Goal: Obtain resource: Download file/media

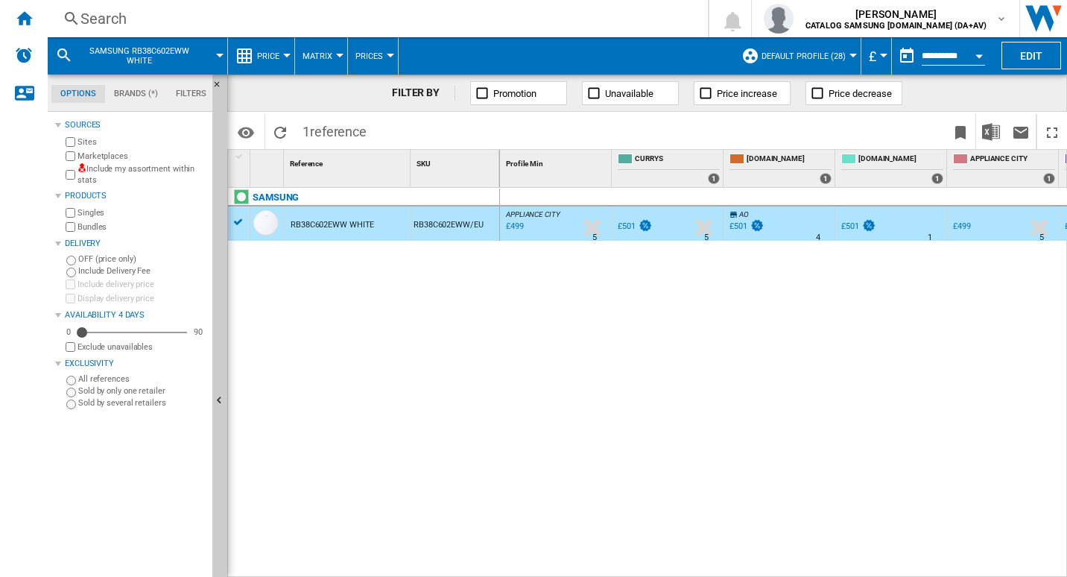
click at [189, 11] on div "Search" at bounding box center [374, 18] width 588 height 21
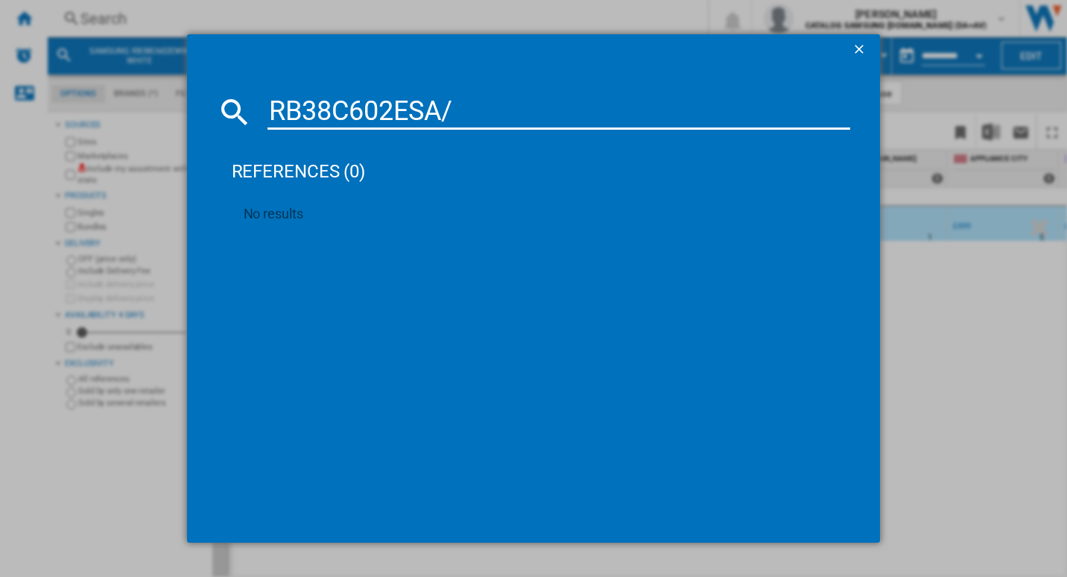
type input "RB38C602ESA"
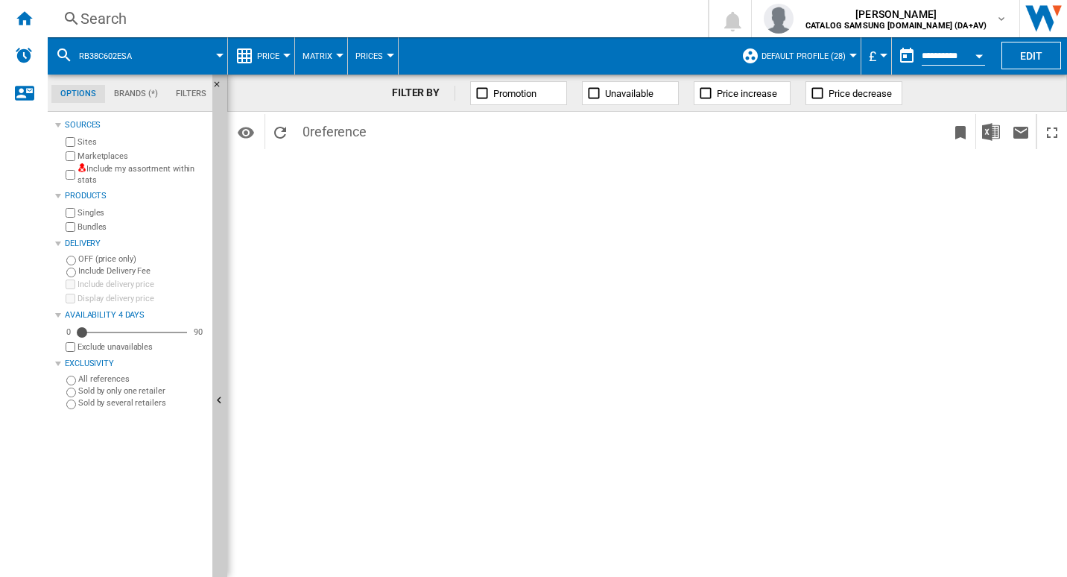
click at [139, 12] on div "Search" at bounding box center [374, 18] width 588 height 21
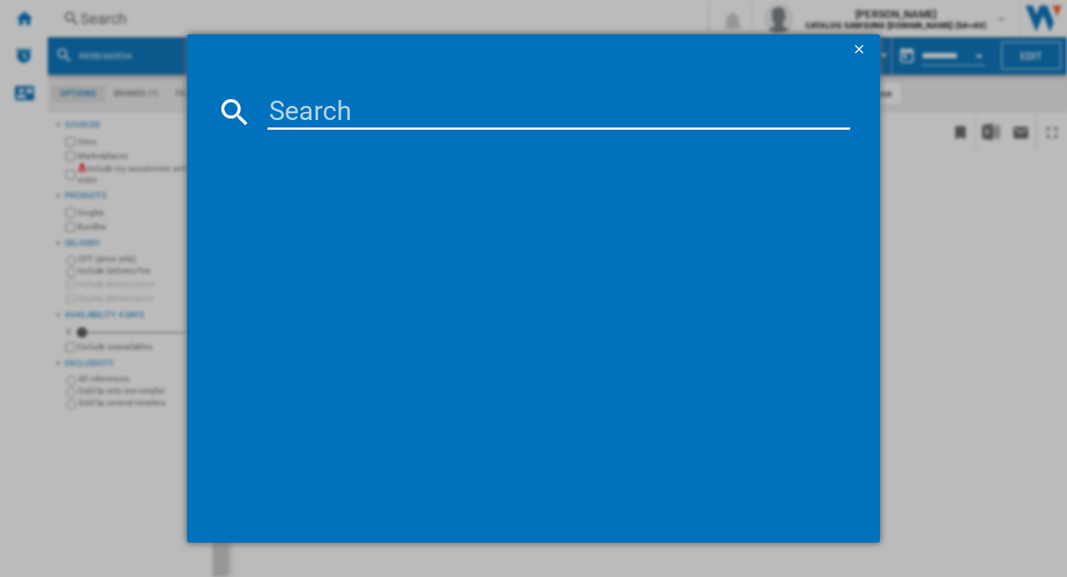
type input "RB38C602ESA/EU"
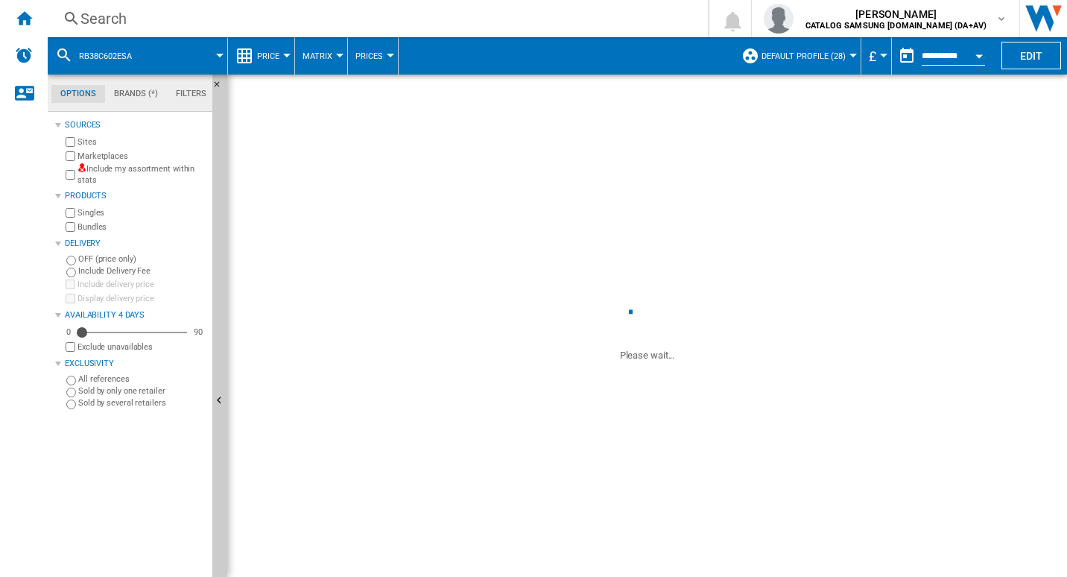
click at [114, 14] on div "Search" at bounding box center [374, 18] width 588 height 21
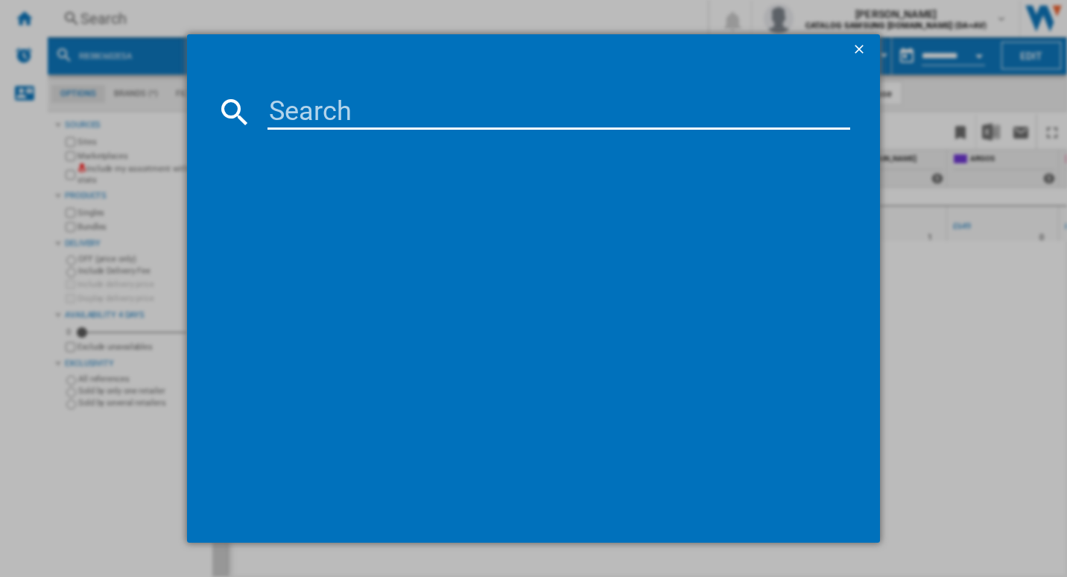
click at [337, 114] on input at bounding box center [558, 112] width 583 height 36
paste input "RB38C602ESA/EU"
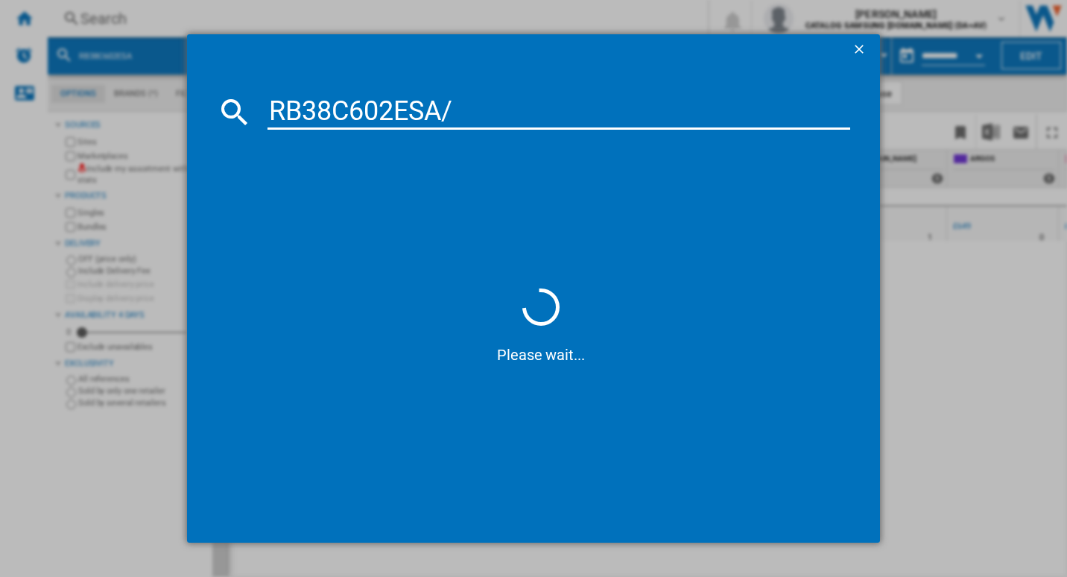
type input "RB38C602ESA"
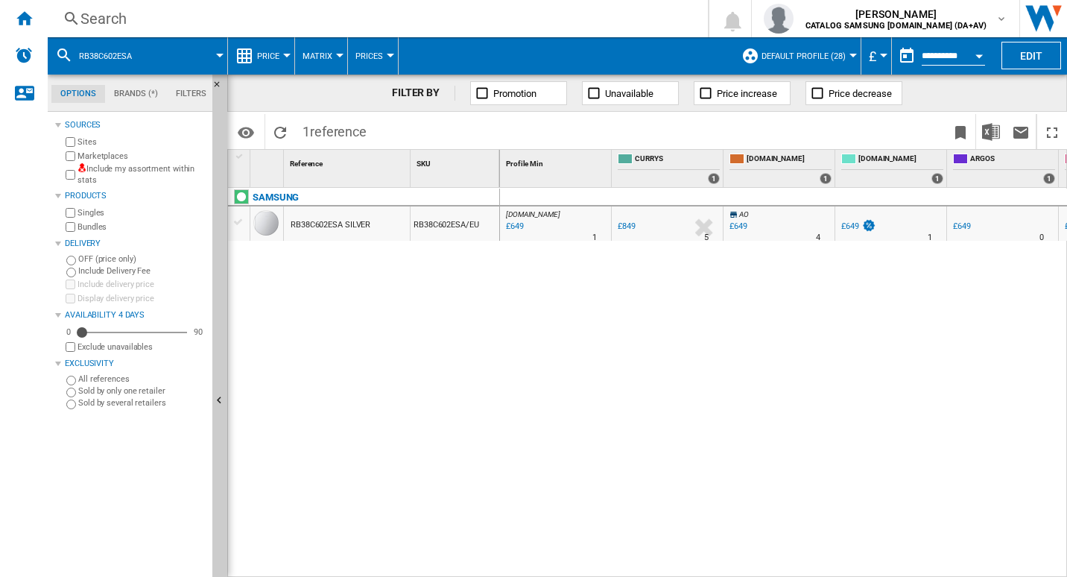
click at [336, 215] on div "RB38C602ESA SILVER" at bounding box center [330, 225] width 80 height 34
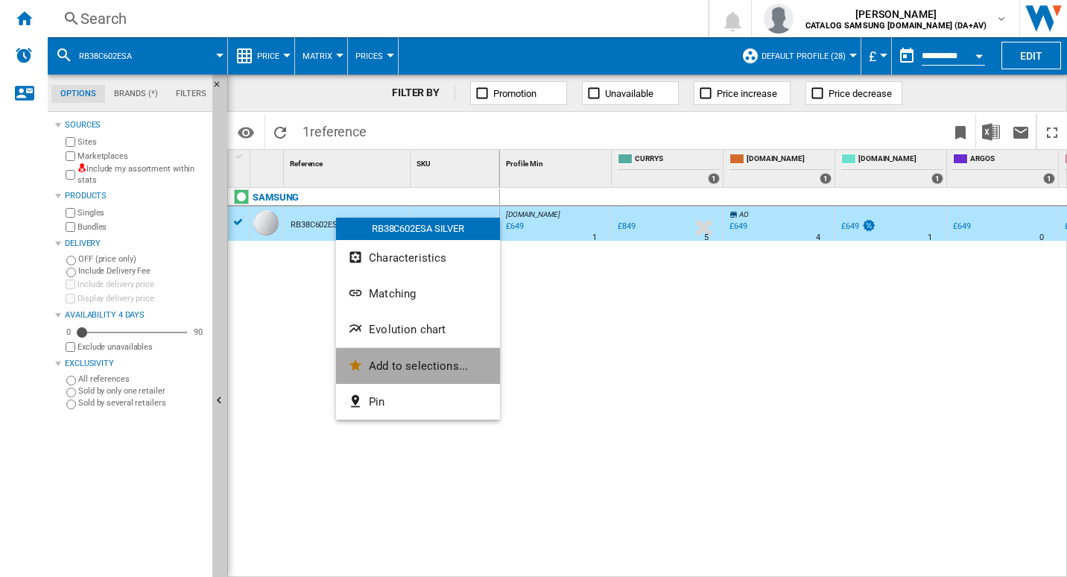
click at [401, 361] on span "Add to selections..." at bounding box center [418, 365] width 99 height 13
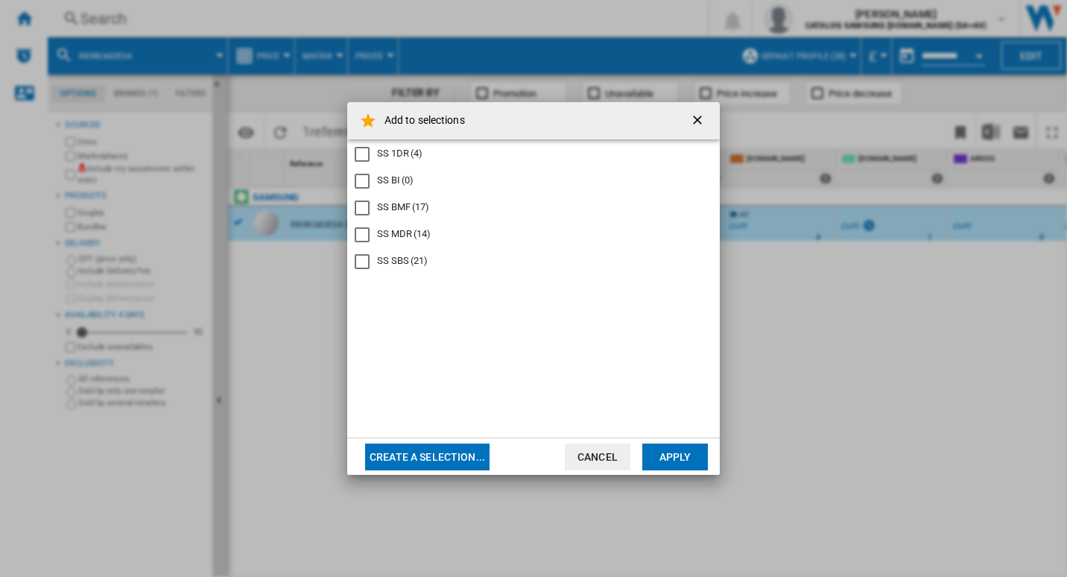
click at [356, 210] on div "SS BMF" at bounding box center [362, 207] width 15 height 15
click at [675, 451] on button "Apply" at bounding box center [675, 456] width 66 height 27
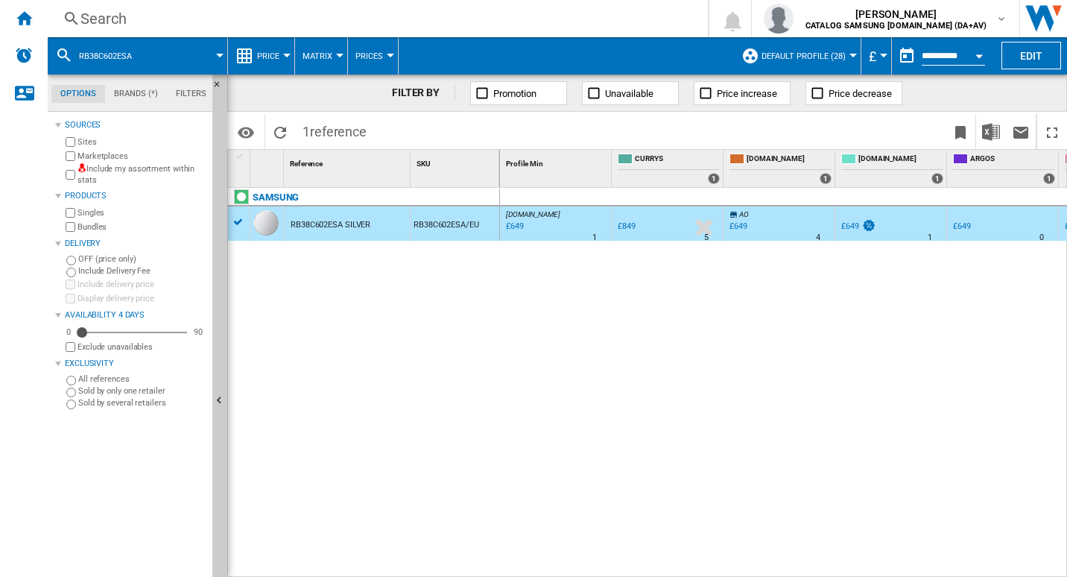
click at [191, 10] on div "Search" at bounding box center [374, 18] width 588 height 21
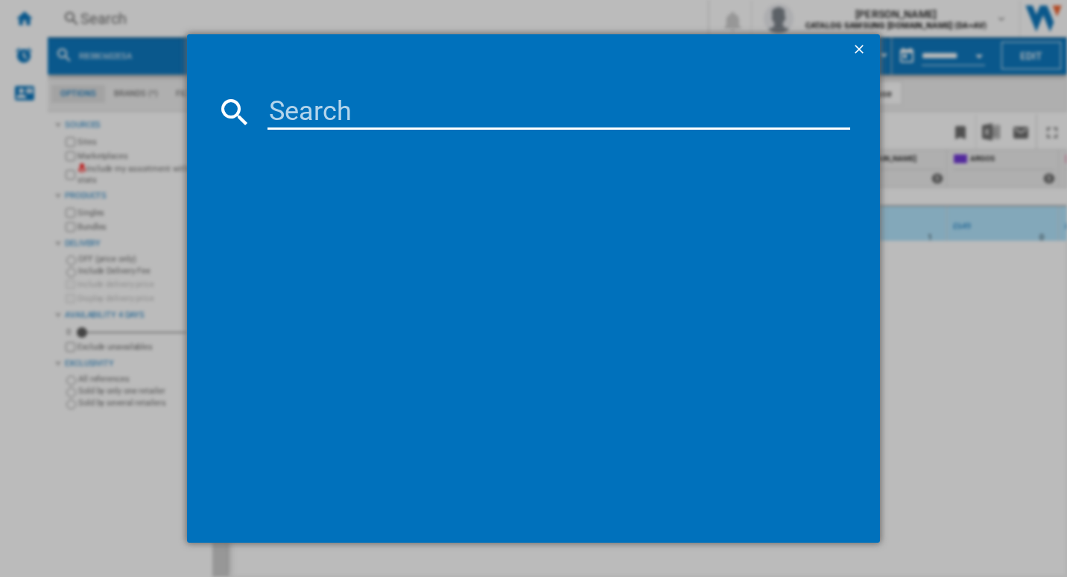
click at [316, 105] on input at bounding box center [558, 112] width 583 height 36
click at [413, 121] on input "RB38C602CWW" at bounding box center [558, 112] width 583 height 36
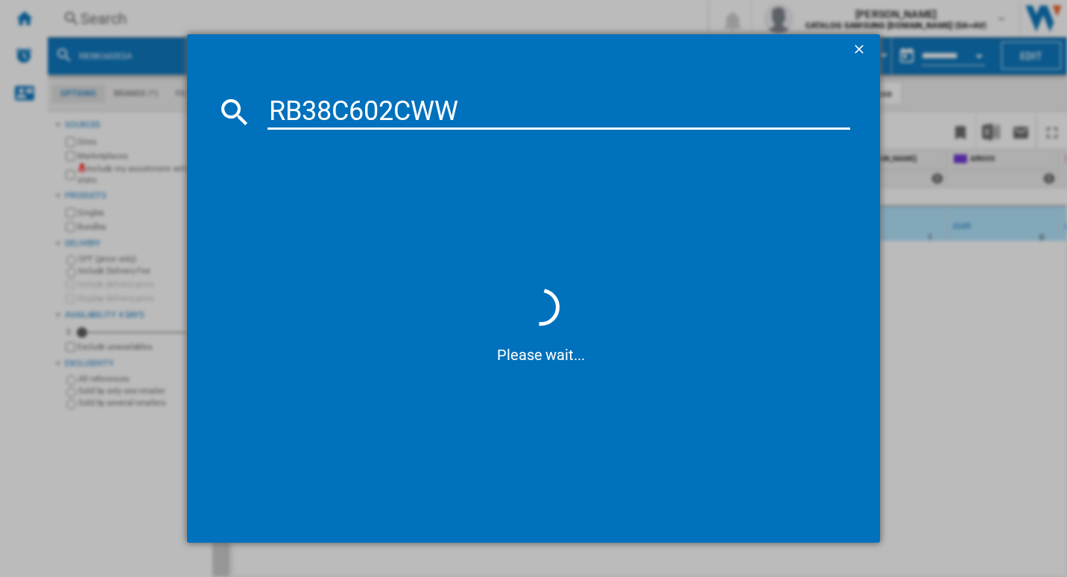
type input "RB38C602CWW"
click at [473, 112] on input "RB38C602CWW" at bounding box center [558, 112] width 583 height 36
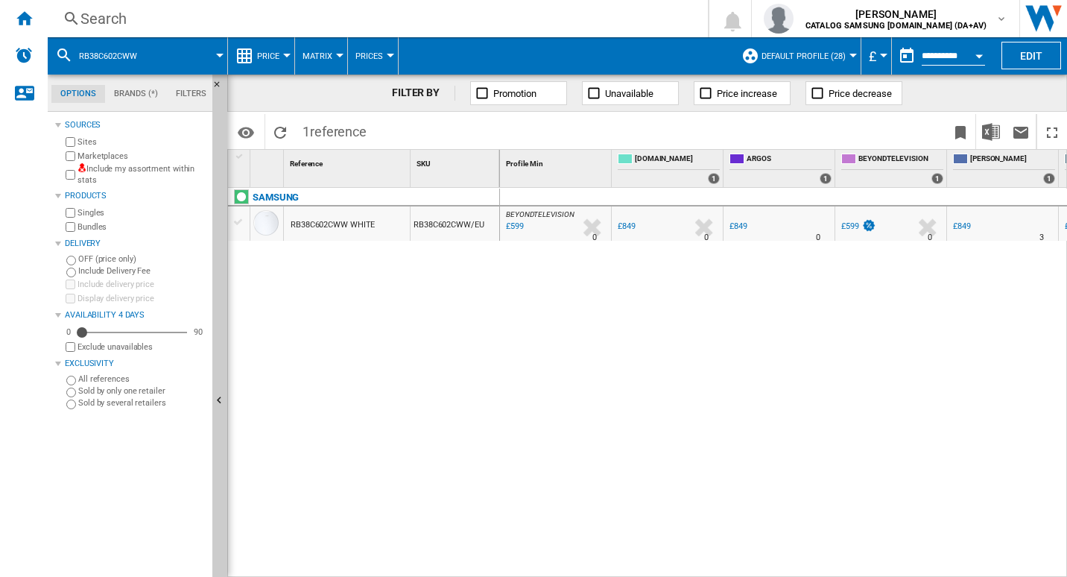
click at [336, 217] on div "RB38C602CWW WHITE" at bounding box center [332, 225] width 84 height 34
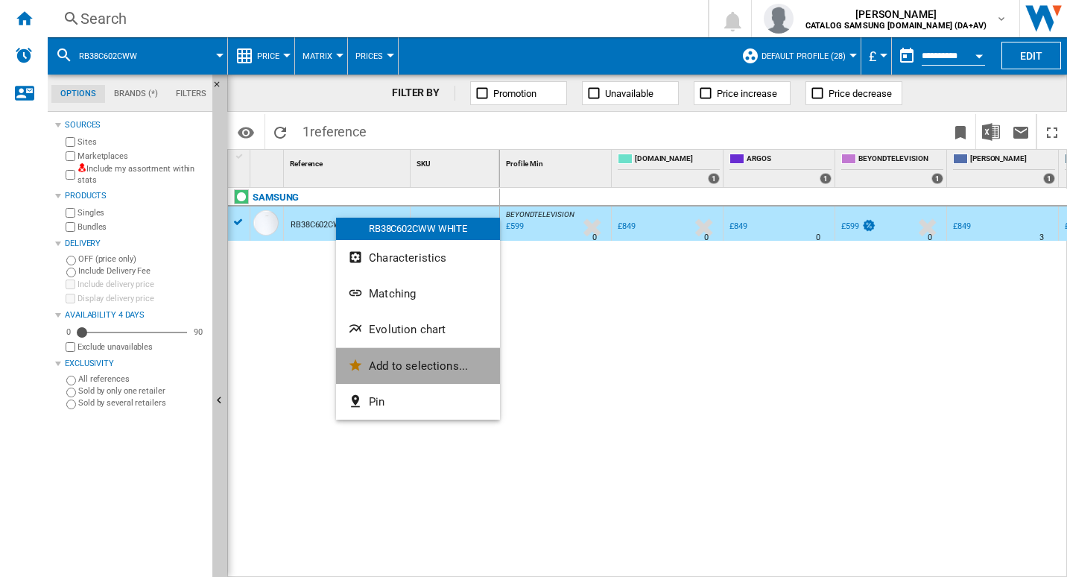
click at [400, 360] on span "Add to selections..." at bounding box center [418, 365] width 99 height 13
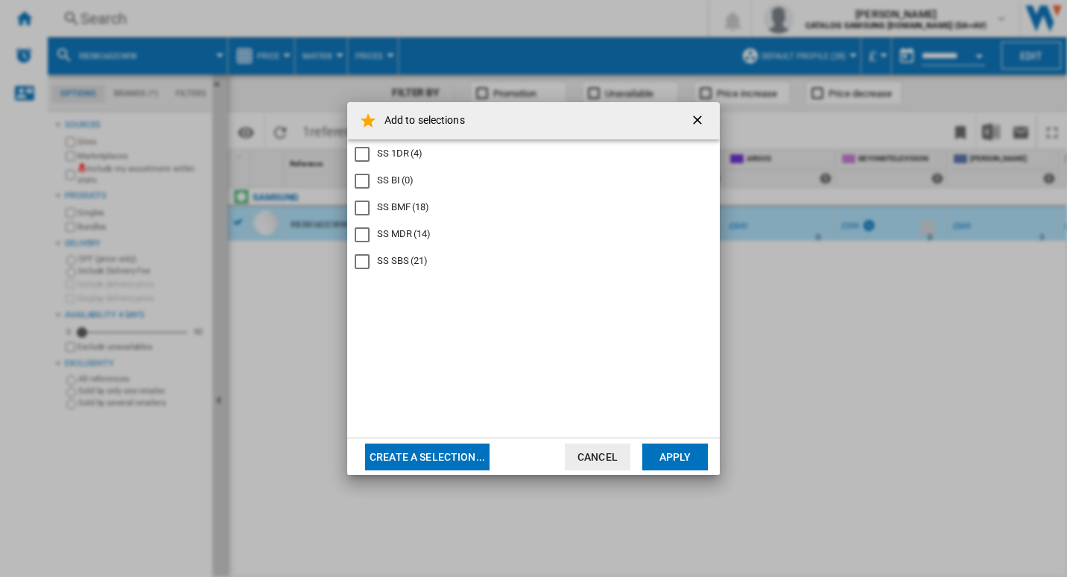
click at [364, 209] on div "SS BMF" at bounding box center [362, 207] width 15 height 15
click at [677, 457] on button "Apply" at bounding box center [675, 456] width 66 height 27
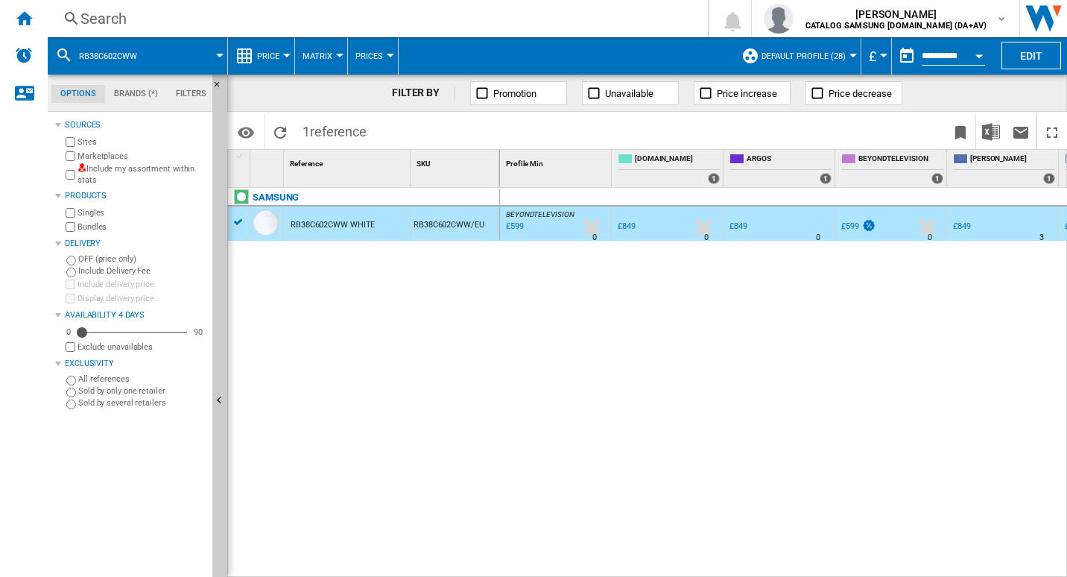
click at [188, 25] on div "Search" at bounding box center [374, 18] width 588 height 21
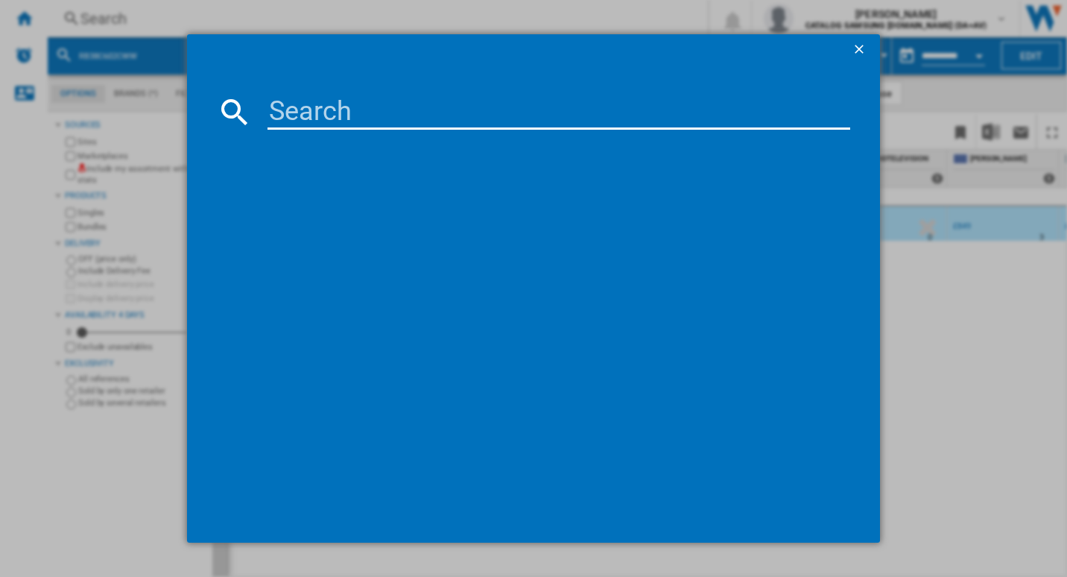
click at [374, 114] on input at bounding box center [558, 112] width 583 height 36
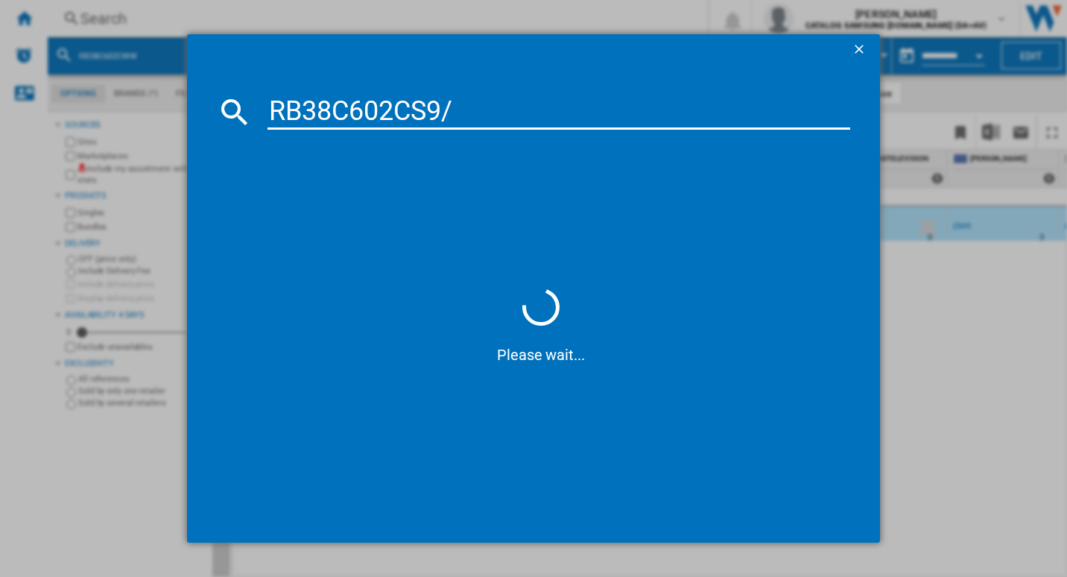
type input "RB38C602CS9"
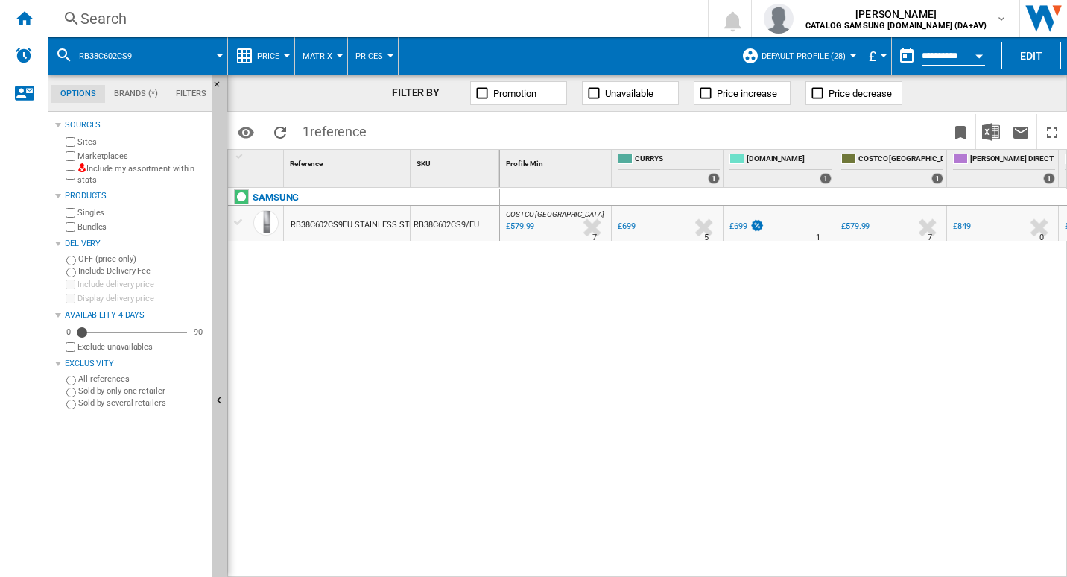
click at [378, 212] on div "RB38C602CS9EU STAINLESS STEEL" at bounding box center [356, 225] width 132 height 34
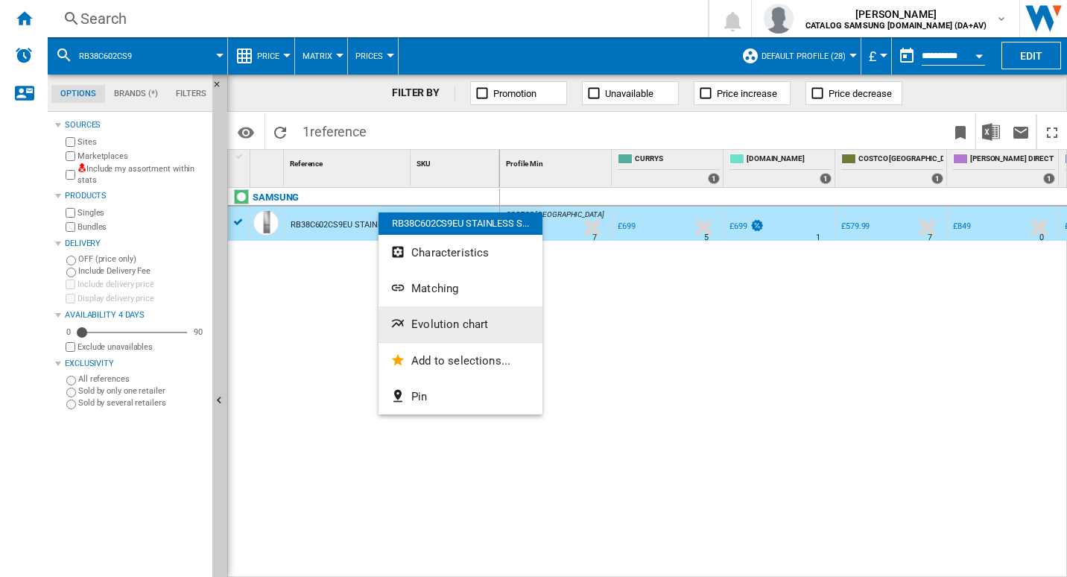
click at [433, 309] on button "Evolution chart" at bounding box center [460, 324] width 164 height 36
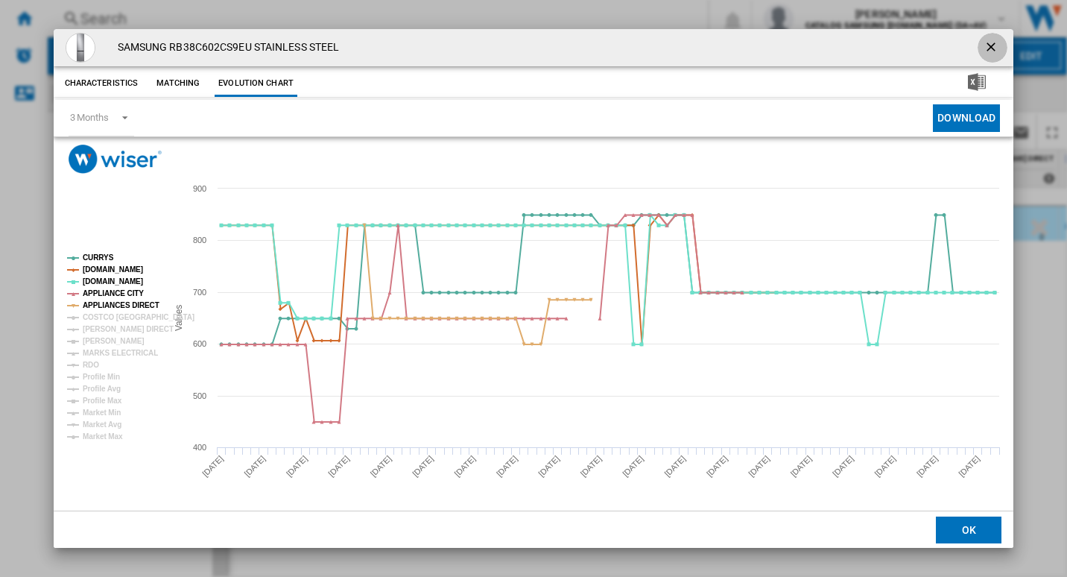
click at [994, 45] on ng-md-icon "getI18NText('BUTTONS.CLOSE_DIALOG')" at bounding box center [992, 48] width 18 height 18
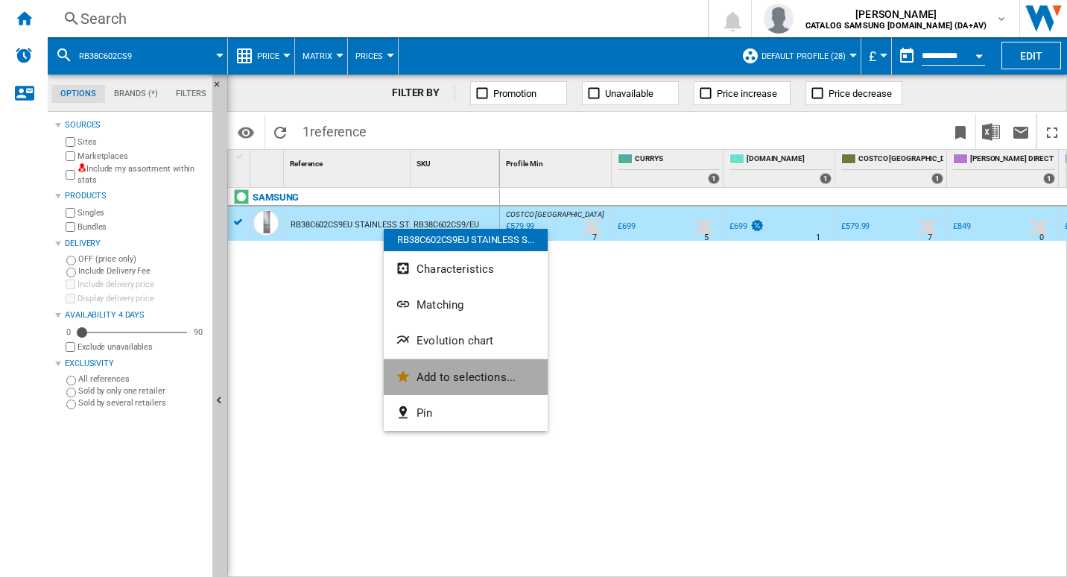
click at [436, 380] on span "Add to selections..." at bounding box center [465, 376] width 99 height 13
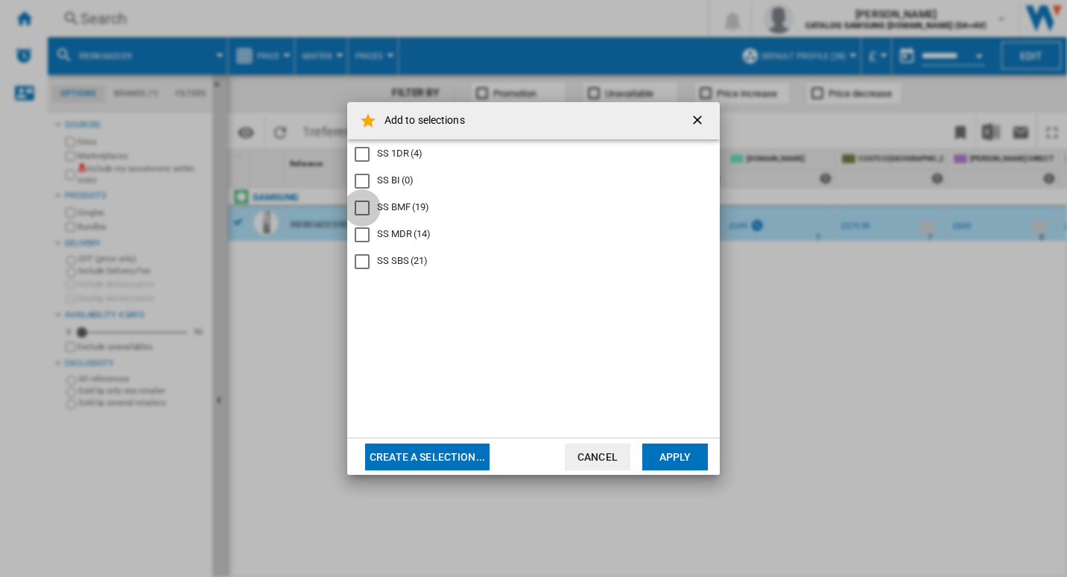
click at [363, 205] on div "SS BMF" at bounding box center [362, 207] width 15 height 15
click at [682, 462] on button "Apply" at bounding box center [675, 456] width 66 height 27
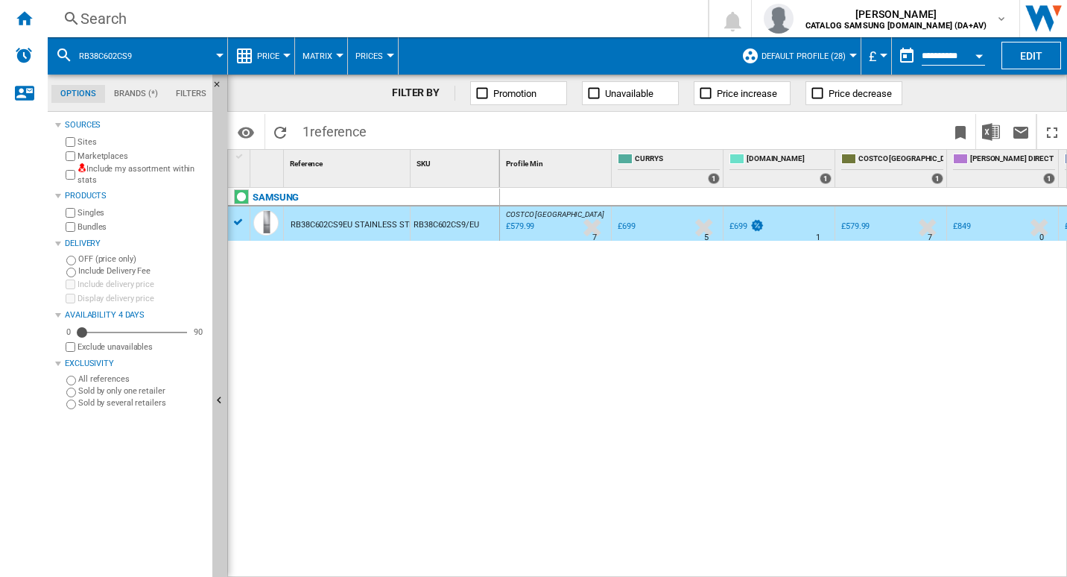
click at [191, 6] on div "Search Search 0 [PERSON_NAME] CATALOG SAMSUNG [DOMAIN_NAME] (DA+AV) CATALOG SAM…" at bounding box center [557, 18] width 1019 height 37
click at [101, 18] on div "Search" at bounding box center [374, 18] width 588 height 21
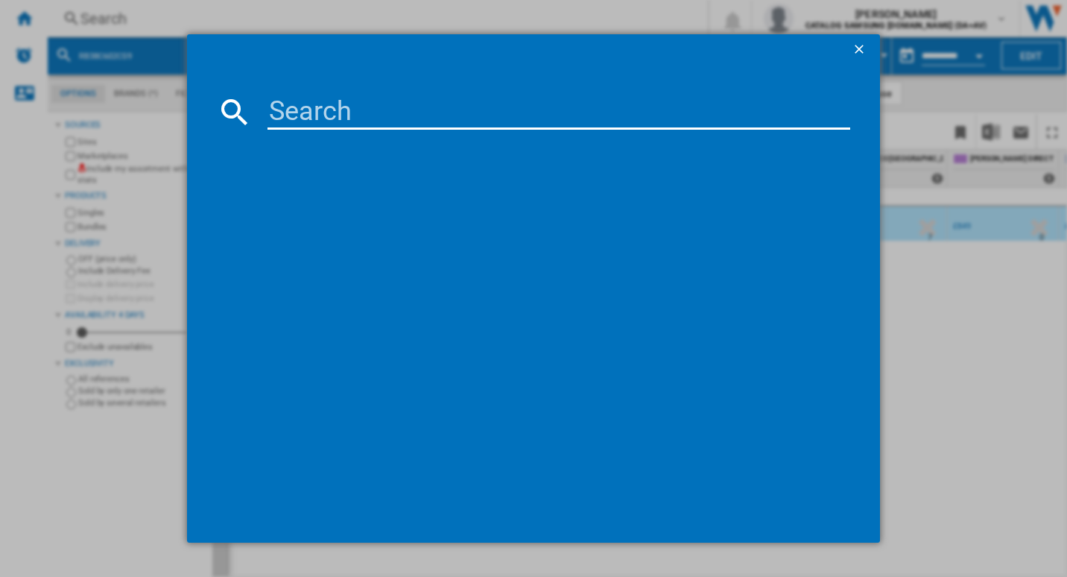
click at [311, 115] on input at bounding box center [558, 112] width 583 height 36
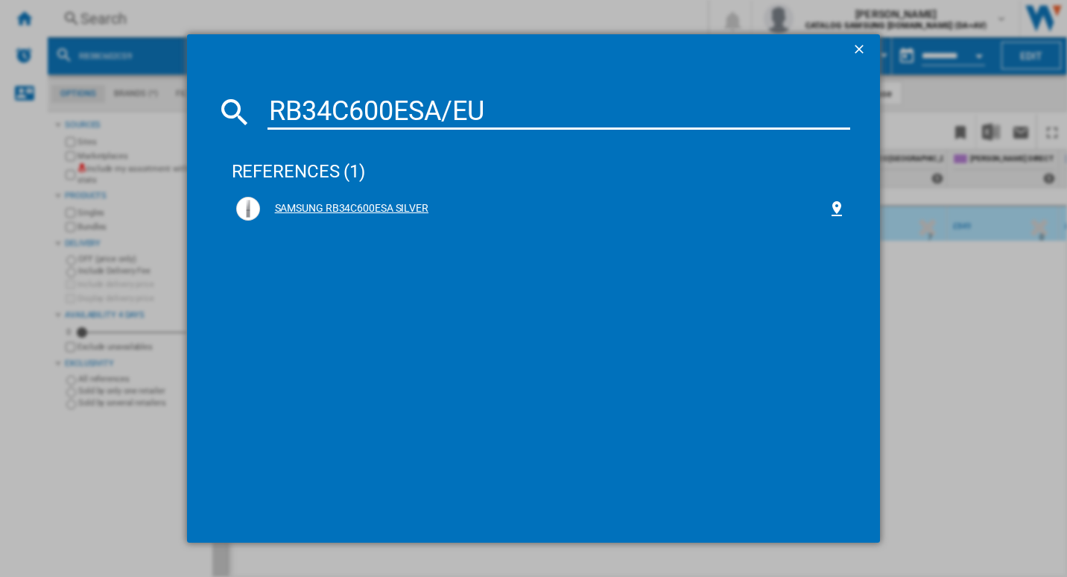
type input "RB34C600ESA/EU"
click at [337, 211] on div "SAMSUNG RB34C600ESA SILVER" at bounding box center [544, 208] width 568 height 15
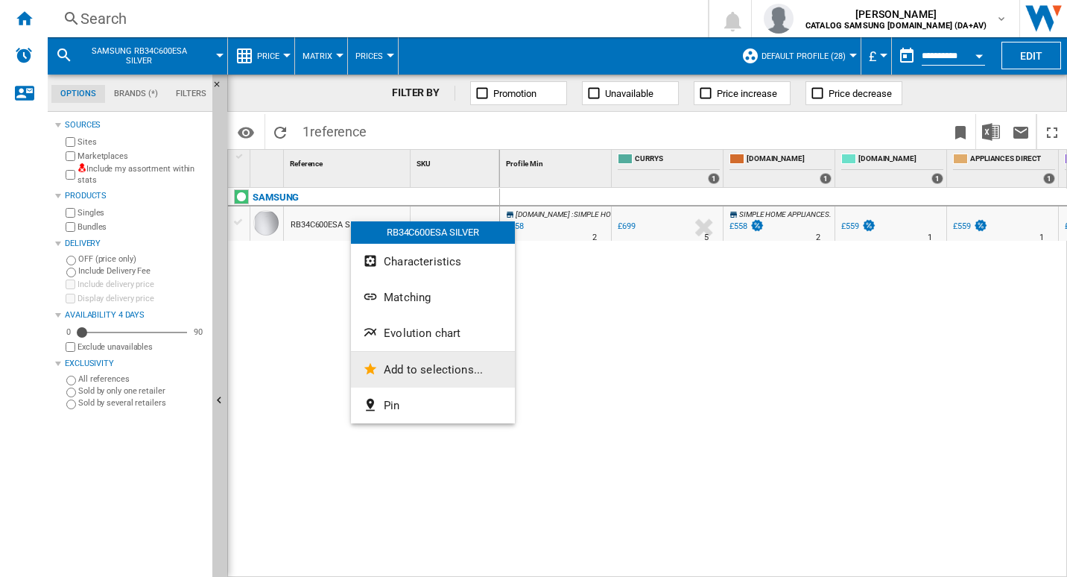
click at [401, 358] on button "Add to selections..." at bounding box center [433, 370] width 164 height 36
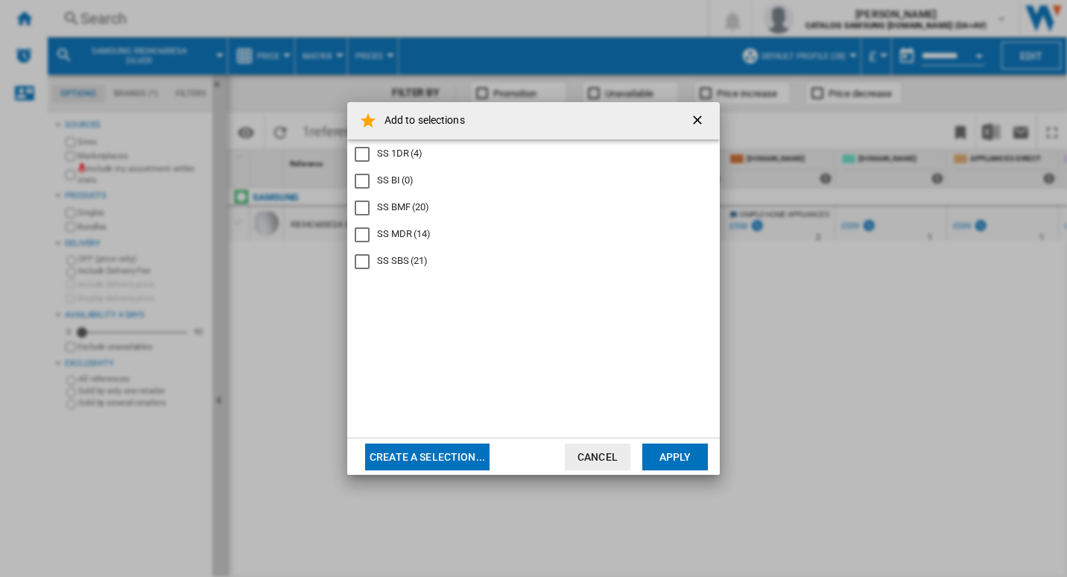
click at [690, 345] on div "SS 1DR (4) SS BI (0) SS BMF (20) SS MDR (14) SS SBS (21)" at bounding box center [533, 288] width 372 height 298
click at [696, 123] on ng-md-icon "getI18NText('BUTTONS.CLOSE_DIALOG')" at bounding box center [699, 121] width 18 height 18
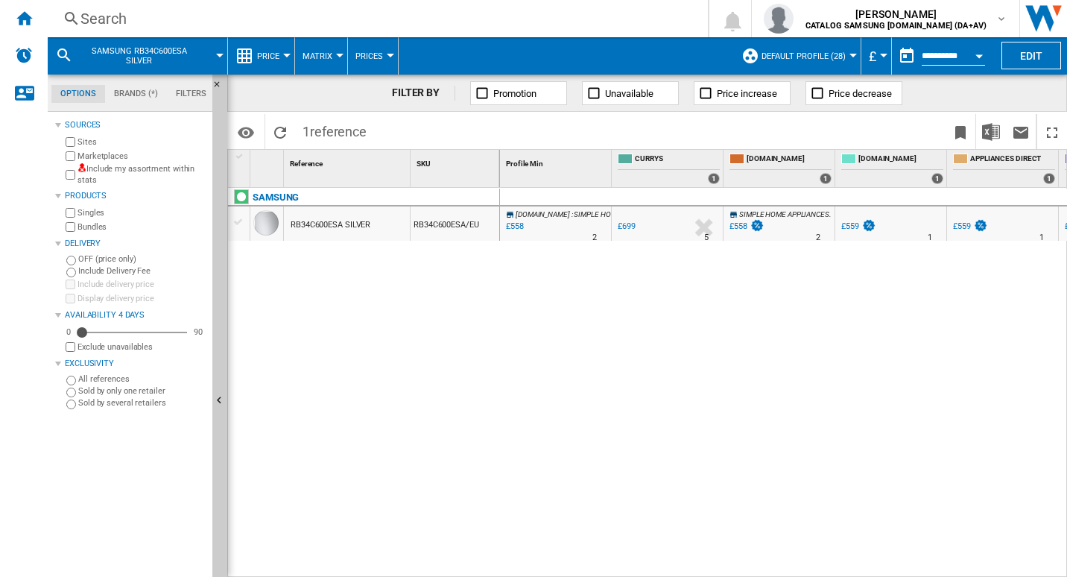
click at [372, 224] on div "RB34C600ESA SILVER" at bounding box center [347, 223] width 126 height 34
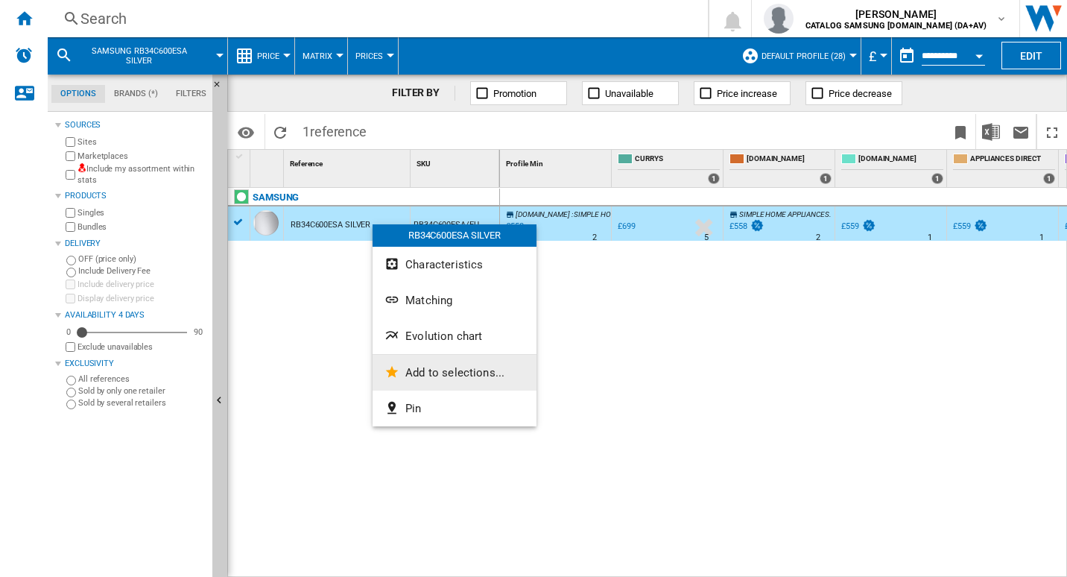
click at [419, 369] on span "Add to selections..." at bounding box center [454, 372] width 99 height 13
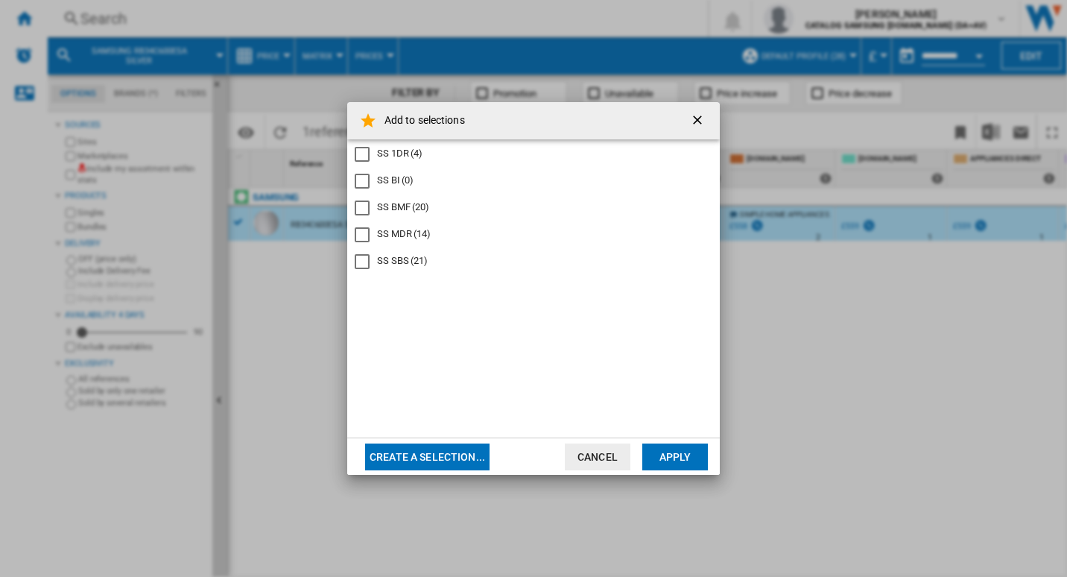
click at [369, 212] on div "SS BMF" at bounding box center [362, 207] width 15 height 15
click at [673, 454] on button "Apply" at bounding box center [675, 456] width 66 height 27
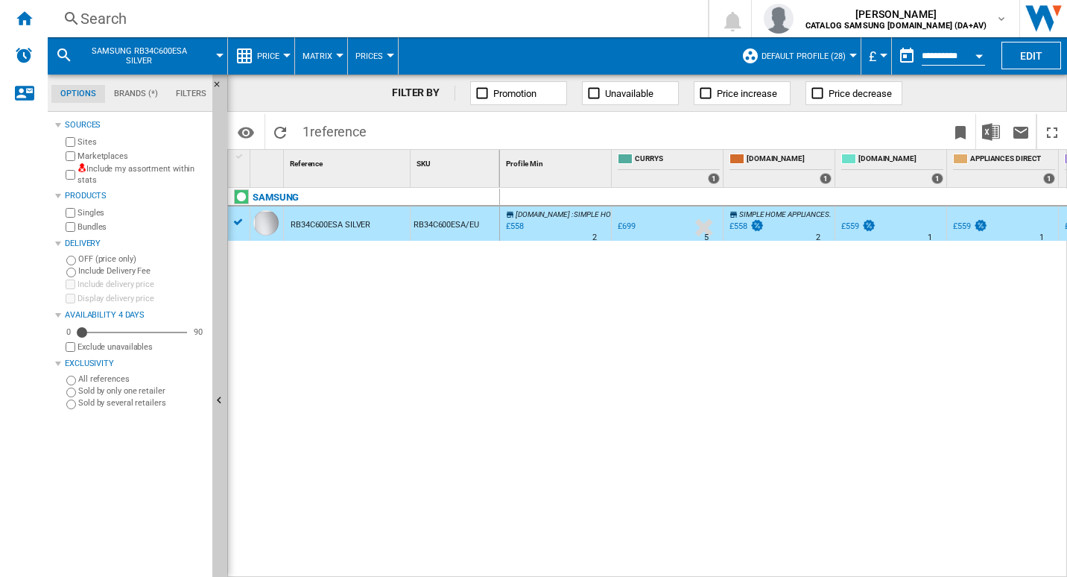
click at [156, 13] on div "Search" at bounding box center [374, 18] width 588 height 21
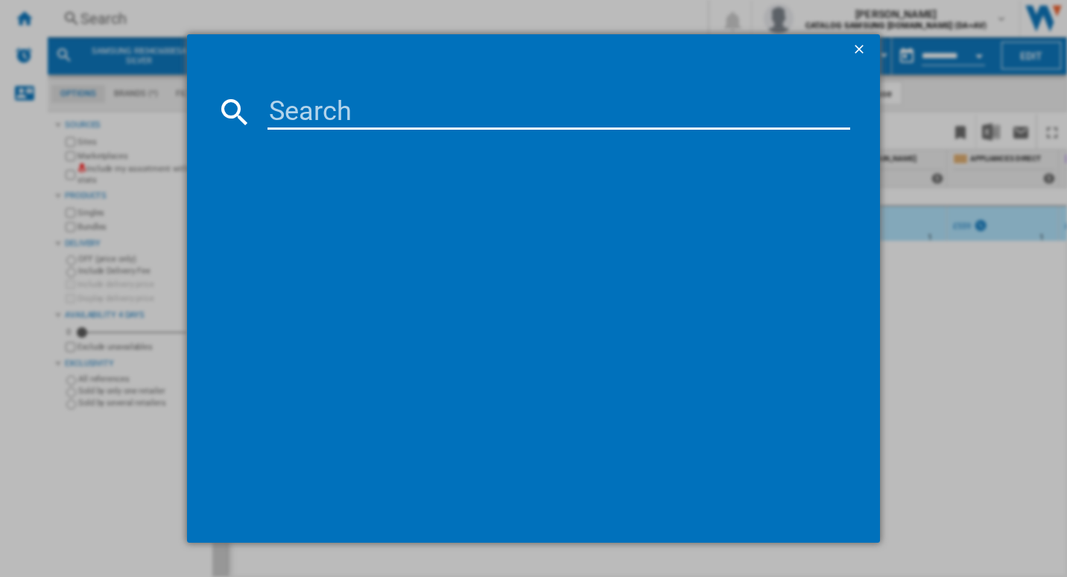
click at [320, 111] on input at bounding box center [558, 112] width 583 height 36
type input "RB34C600EBN"
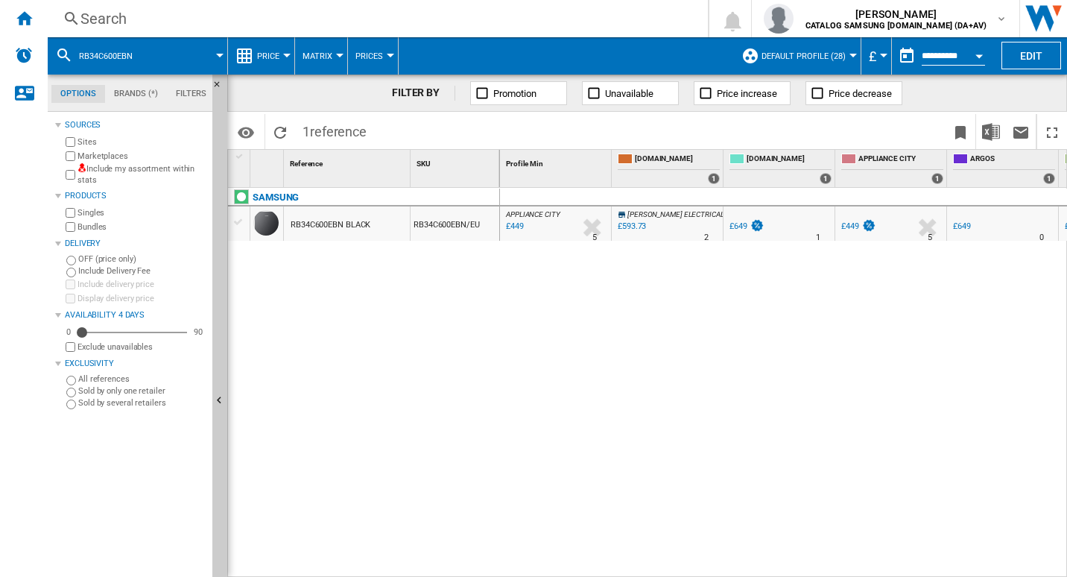
click at [293, 228] on div "RB34C600EBN BLACK" at bounding box center [330, 225] width 80 height 34
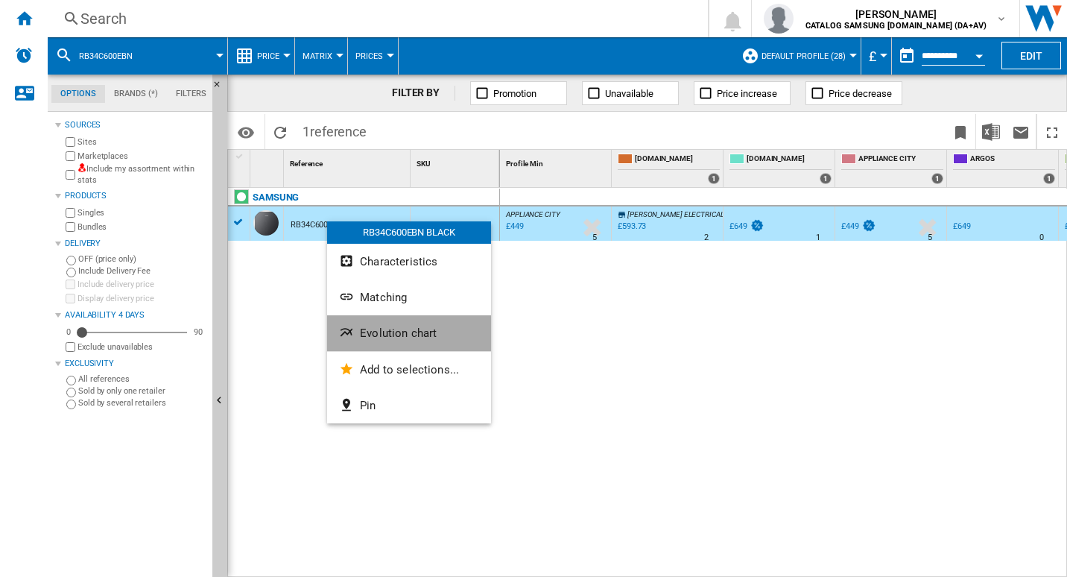
click at [421, 346] on button "Evolution chart" at bounding box center [409, 333] width 164 height 36
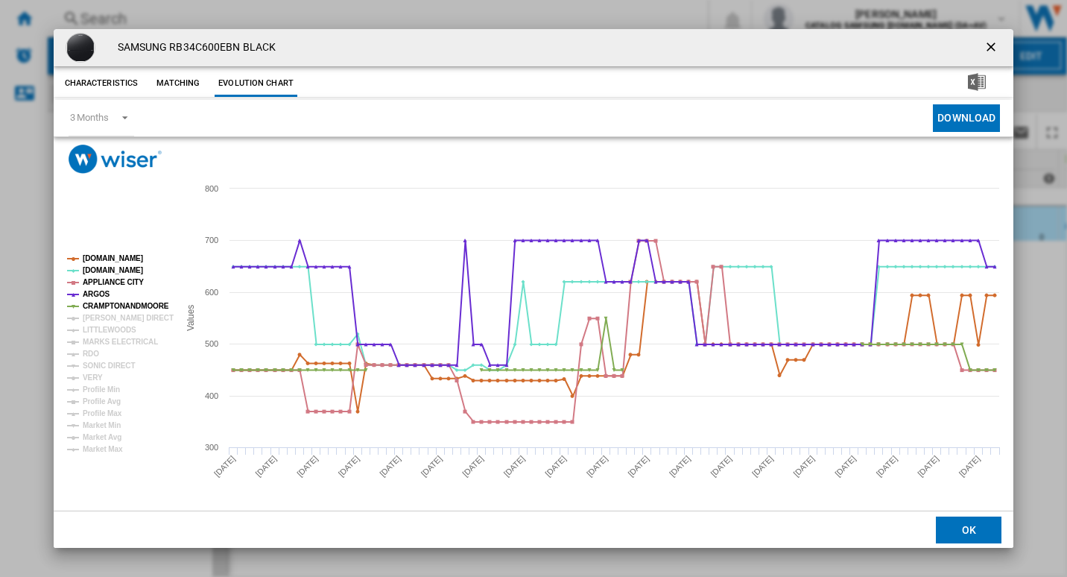
click at [993, 46] on ng-md-icon "getI18NText('BUTTONS.CLOSE_DIALOG')" at bounding box center [992, 48] width 18 height 18
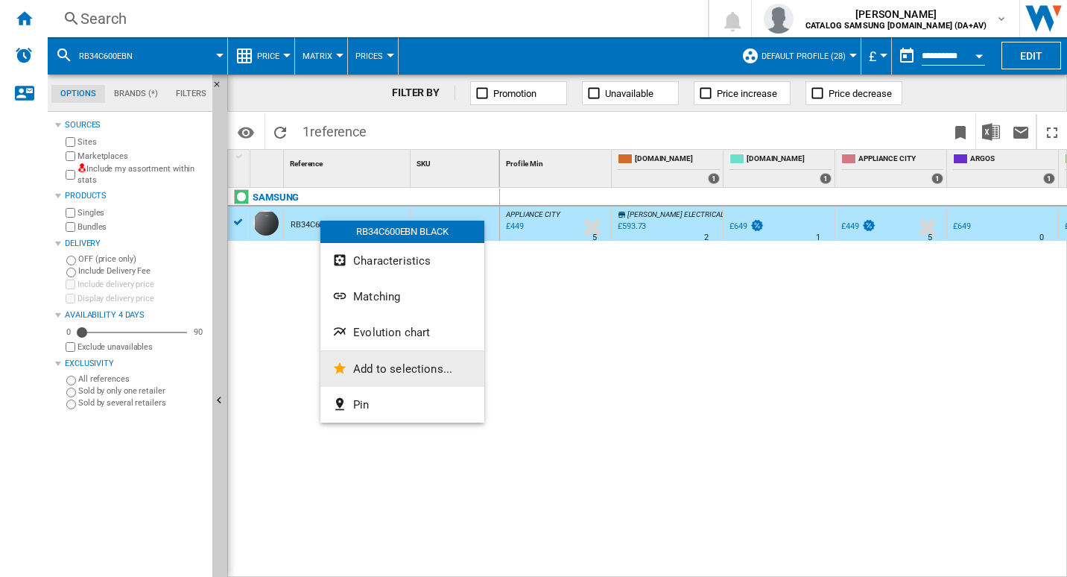
click at [405, 375] on button "Add to selections..." at bounding box center [402, 369] width 164 height 36
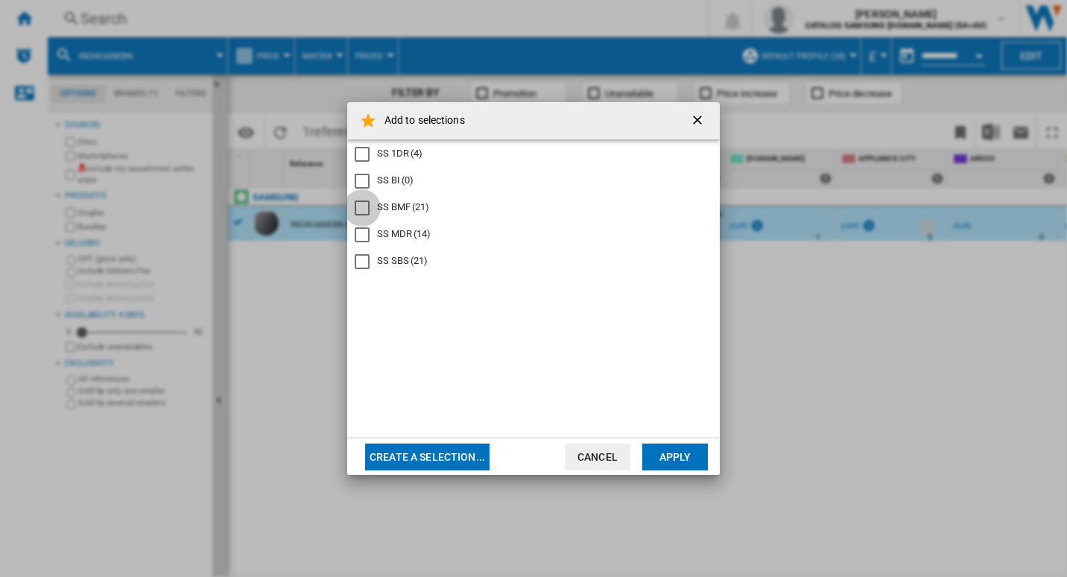
click at [369, 207] on div "SS BMF" at bounding box center [362, 207] width 15 height 15
click at [670, 458] on button "Apply" at bounding box center [675, 456] width 66 height 27
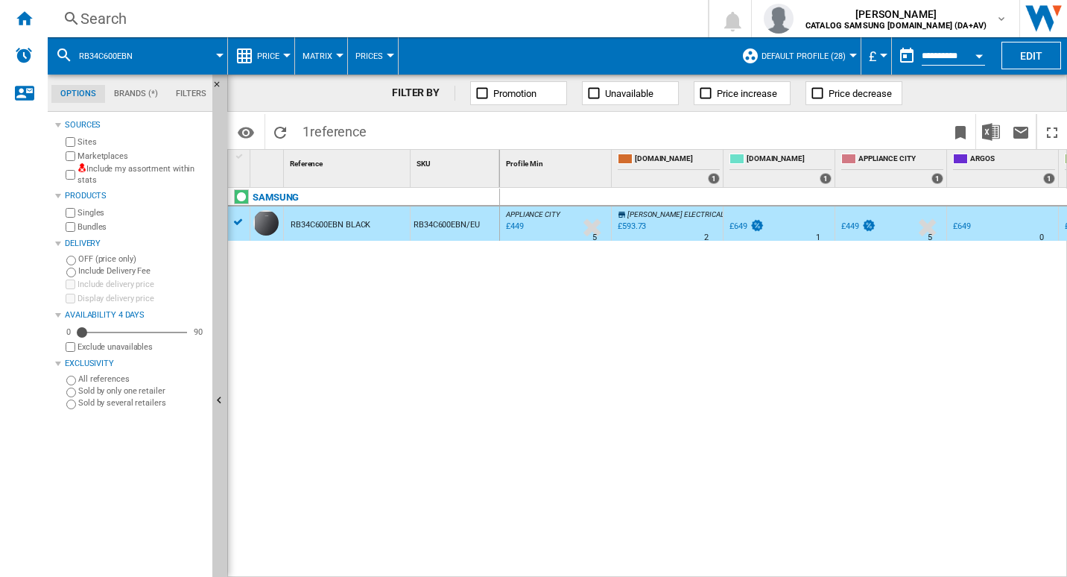
click at [97, 9] on div "Search" at bounding box center [374, 18] width 588 height 21
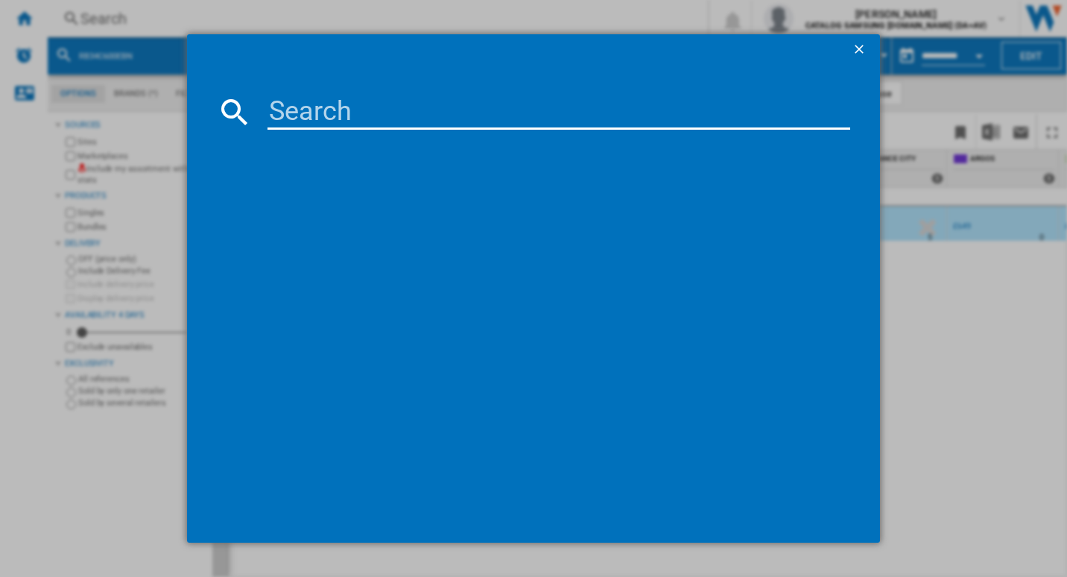
click at [336, 109] on input at bounding box center [558, 112] width 583 height 36
type input "RB33B610EWW"
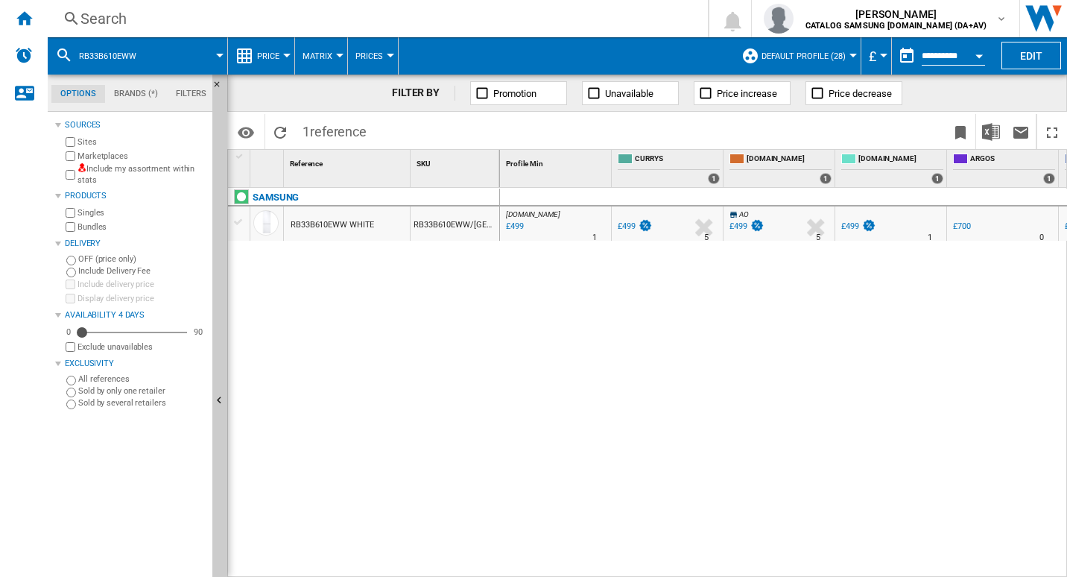
click at [320, 228] on div "RB33B610EWW WHITE" at bounding box center [331, 225] width 83 height 34
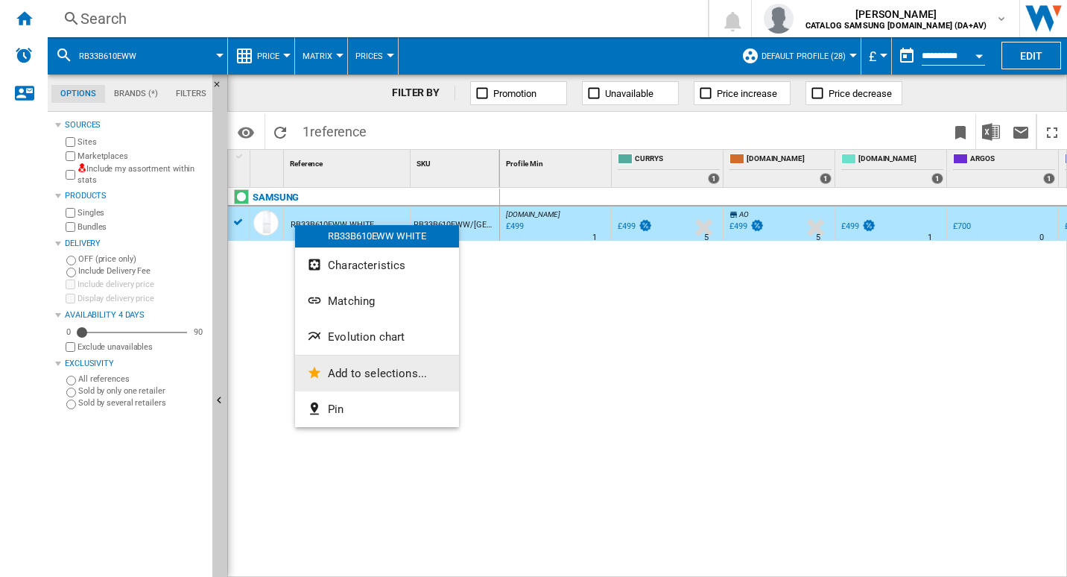
click at [366, 369] on span "Add to selections..." at bounding box center [377, 372] width 99 height 13
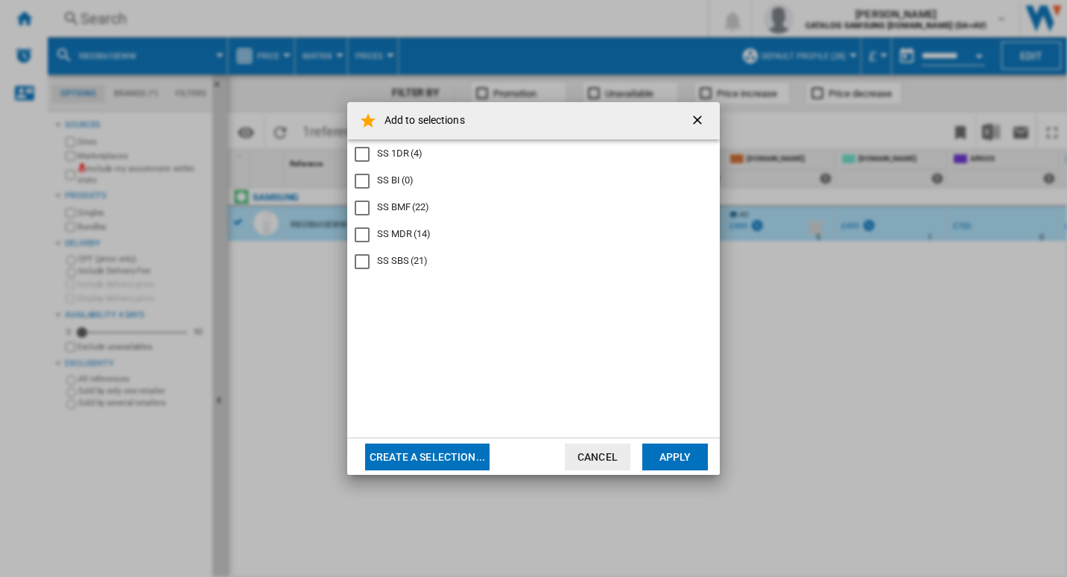
click at [368, 212] on div "SS BMF" at bounding box center [362, 207] width 15 height 15
click at [677, 453] on button "Apply" at bounding box center [675, 456] width 66 height 27
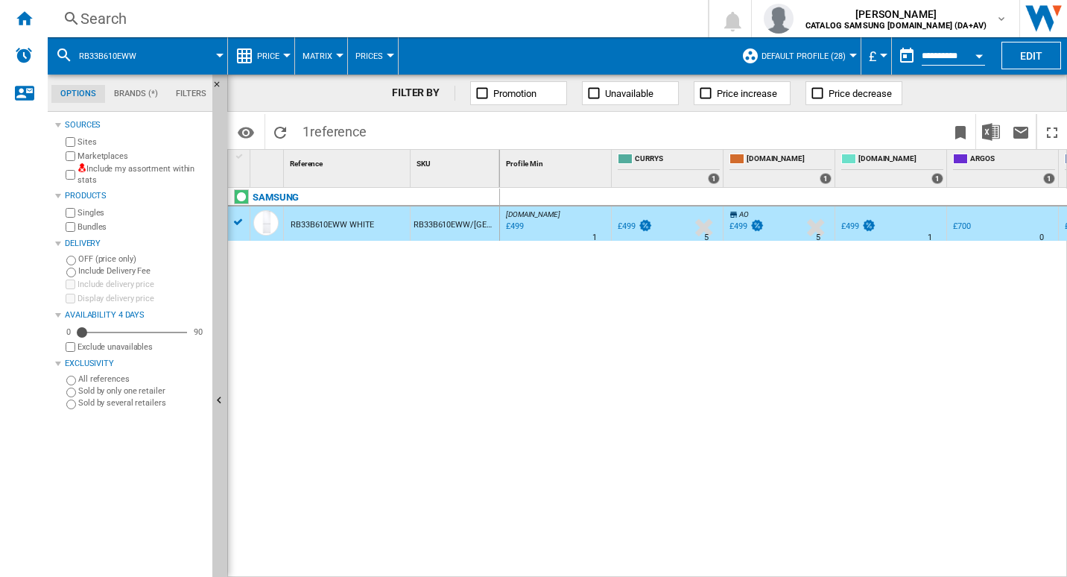
click at [152, 25] on div "Search" at bounding box center [374, 18] width 588 height 21
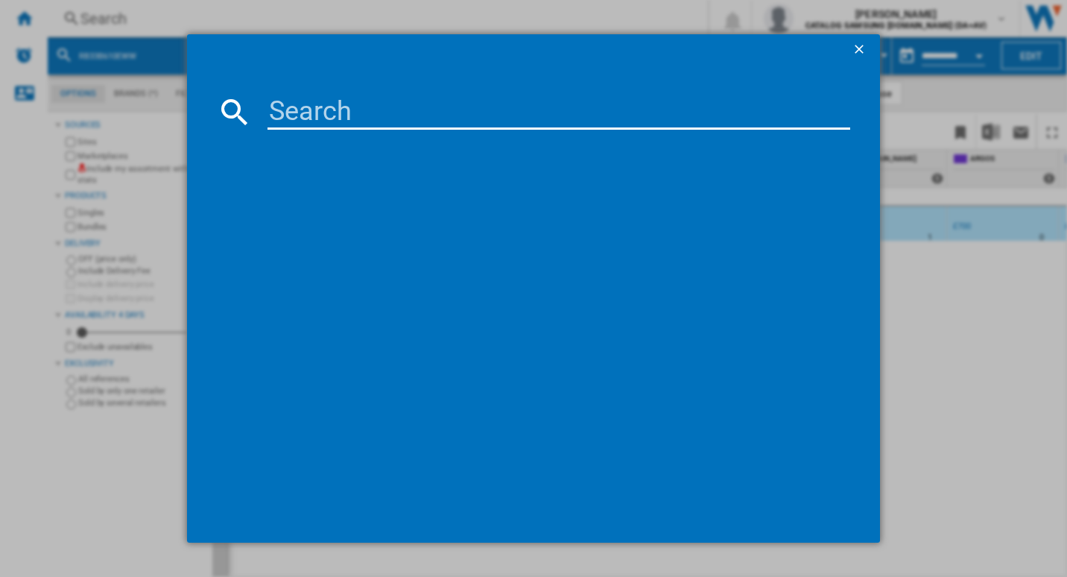
click at [336, 105] on input at bounding box center [558, 112] width 583 height 36
type input "RB33B610ESA"
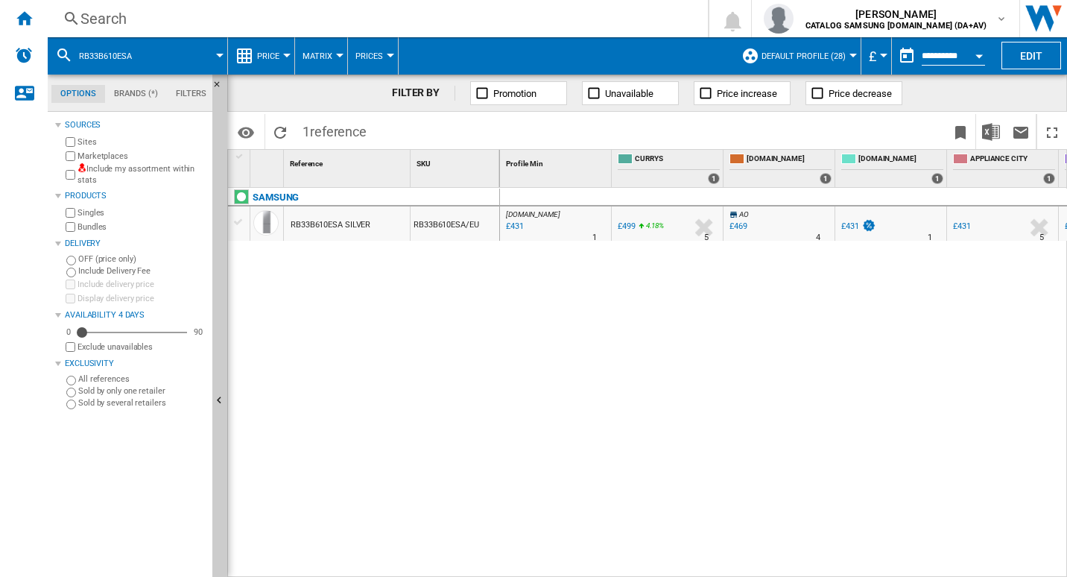
click at [329, 228] on div "RB33B610ESA SILVER" at bounding box center [330, 225] width 80 height 34
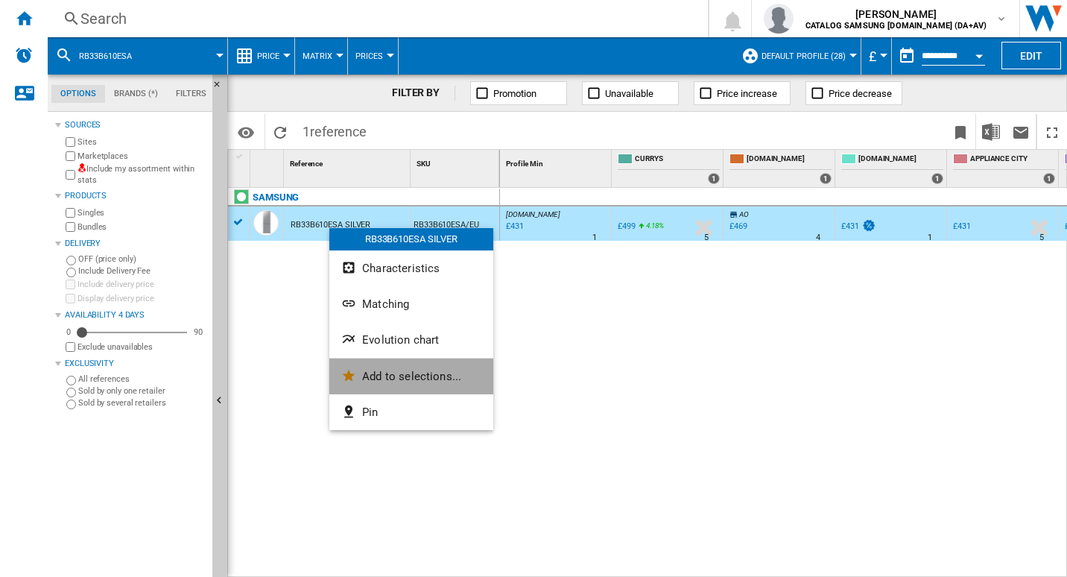
click at [417, 375] on span "Add to selections..." at bounding box center [411, 375] width 99 height 13
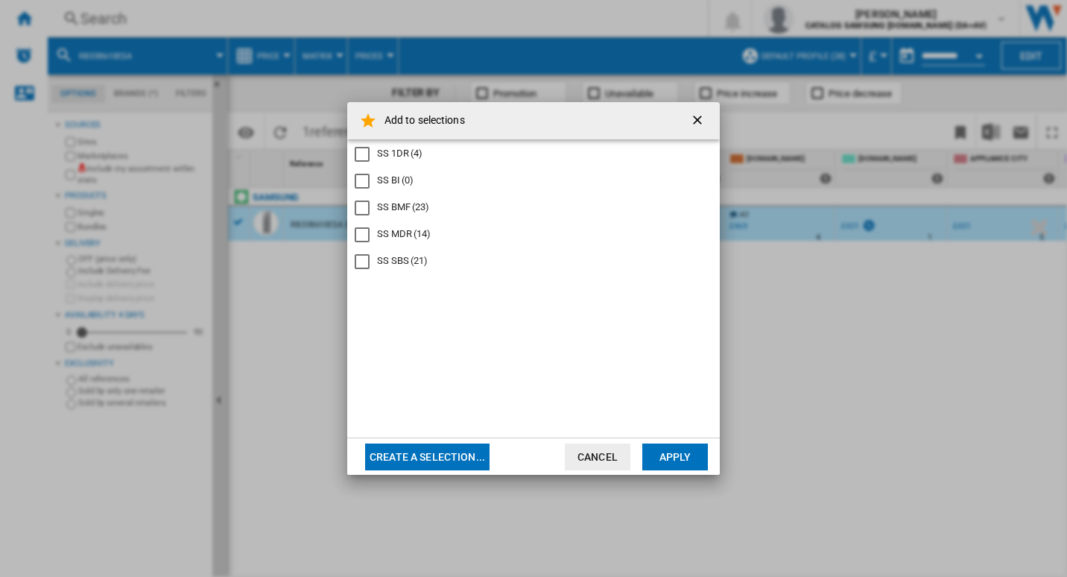
click at [358, 200] on div "SS BMF" at bounding box center [362, 207] width 15 height 15
click at [676, 452] on button "Apply" at bounding box center [675, 456] width 66 height 27
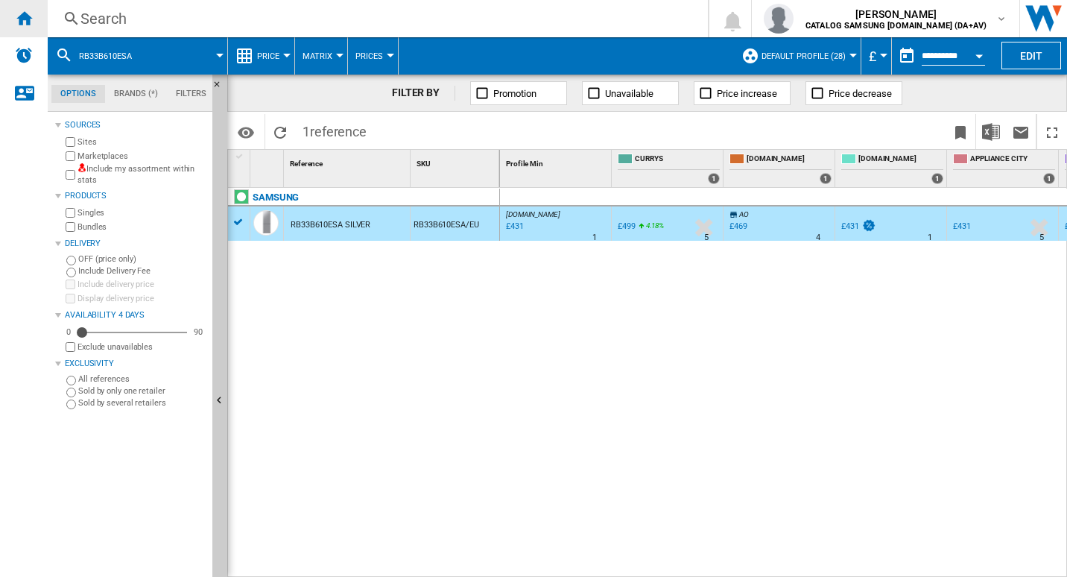
click at [28, 10] on ng-md-icon "Home" at bounding box center [24, 18] width 18 height 18
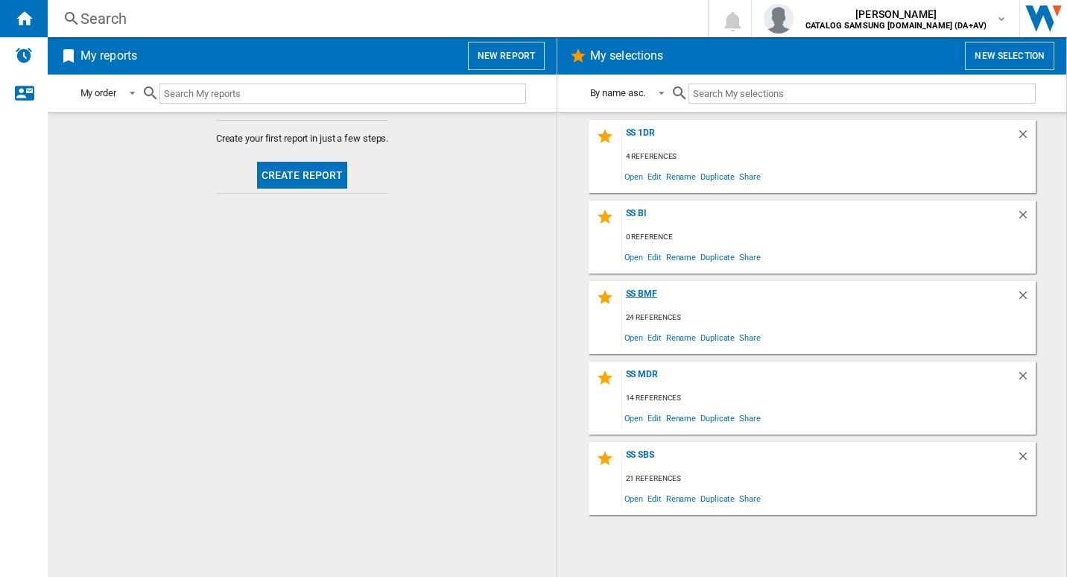
click at [638, 294] on div "SS BMF" at bounding box center [819, 298] width 394 height 20
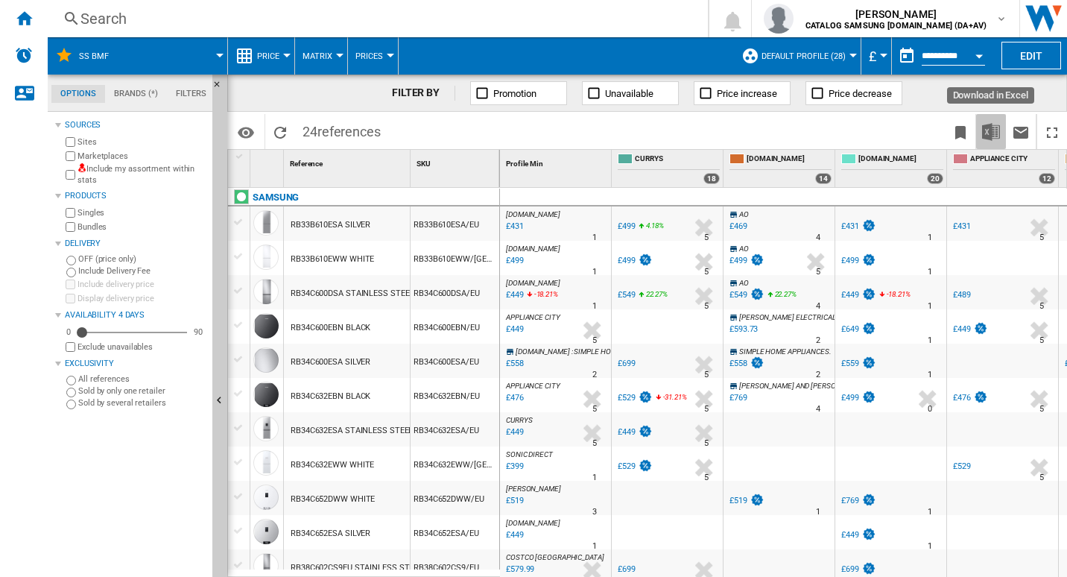
click at [998, 130] on img "Download in Excel" at bounding box center [991, 132] width 18 height 18
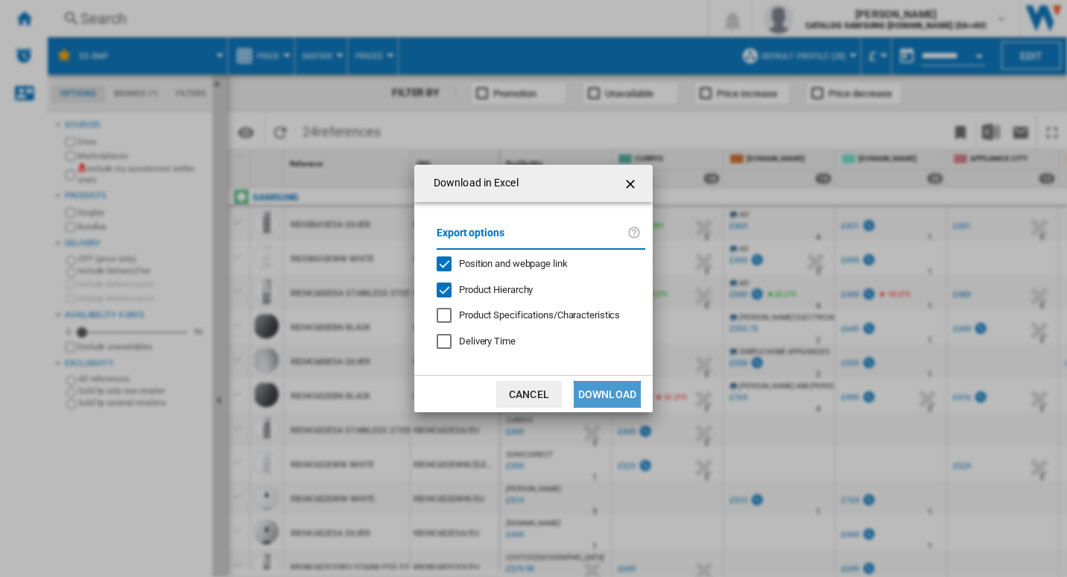
click at [597, 392] on button "Download" at bounding box center [607, 394] width 67 height 27
